Goal: Find specific page/section: Find specific page/section

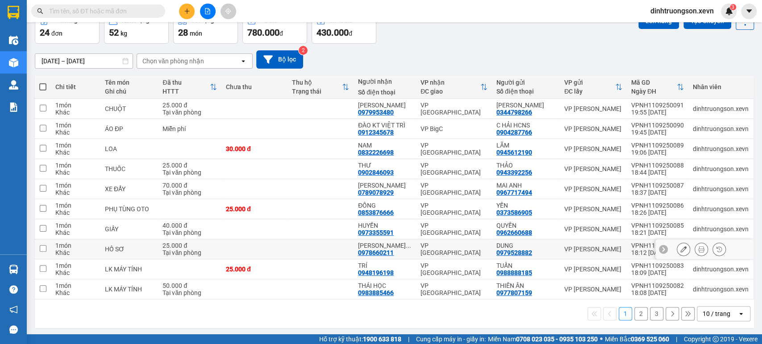
scroll to position [51, 0]
click at [703, 310] on div "10 / trang" at bounding box center [716, 313] width 28 height 9
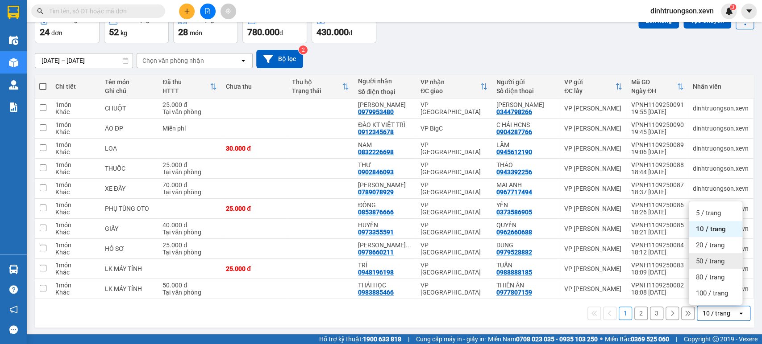
click at [699, 259] on span "50 / trang" at bounding box center [710, 261] width 29 height 9
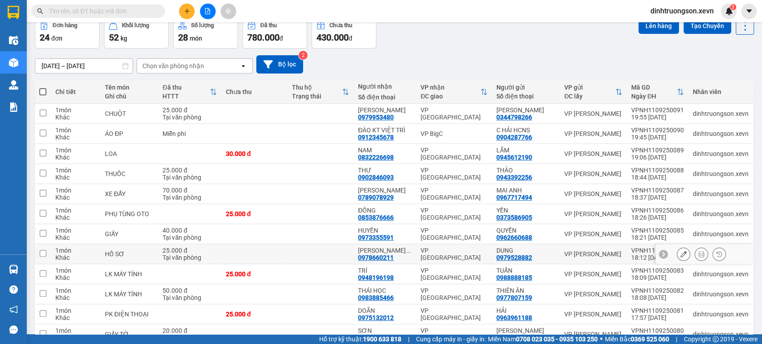
scroll to position [0, 0]
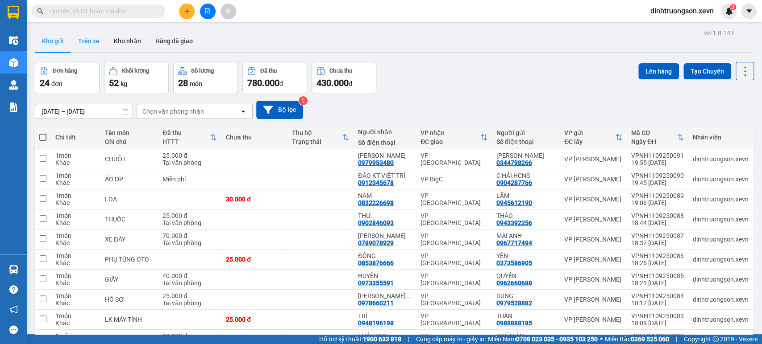
click at [85, 41] on button "Trên xe" at bounding box center [89, 40] width 36 height 21
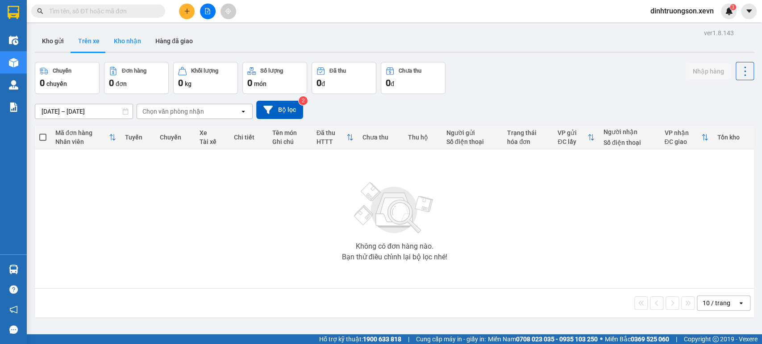
click at [124, 46] on button "Kho nhận" at bounding box center [127, 40] width 41 height 21
